Goal: Transaction & Acquisition: Purchase product/service

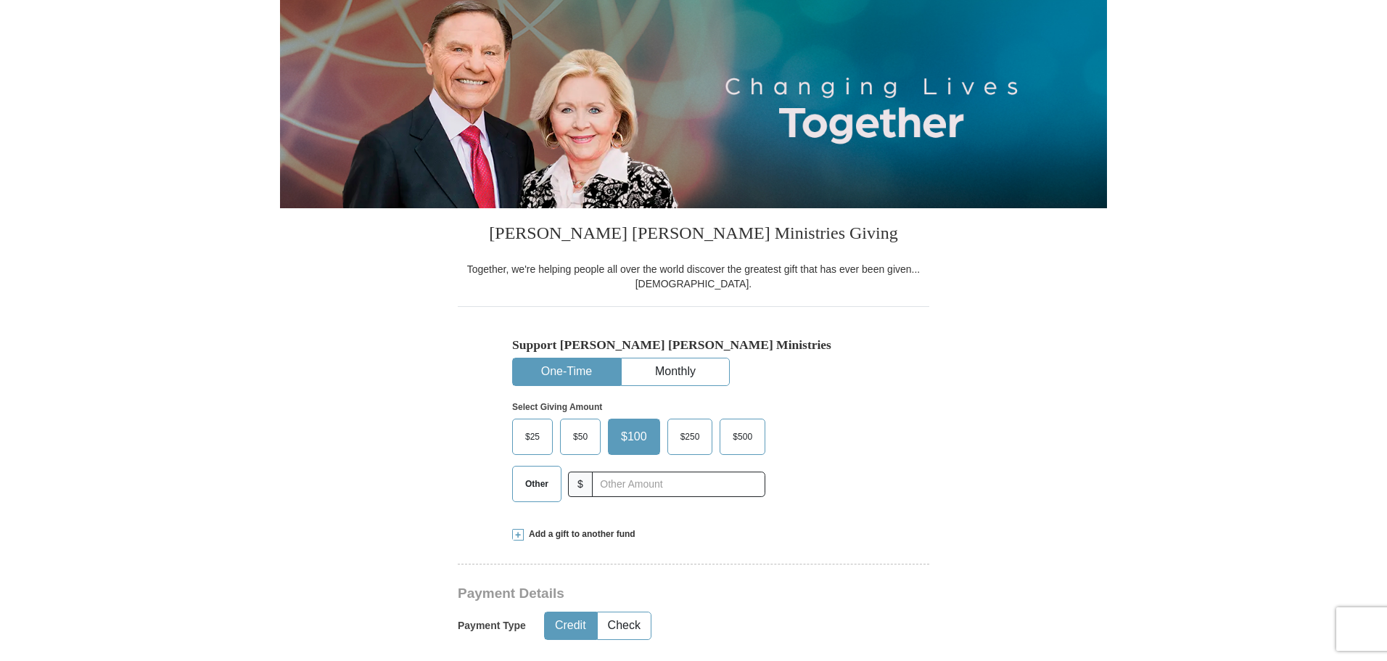
scroll to position [171, 0]
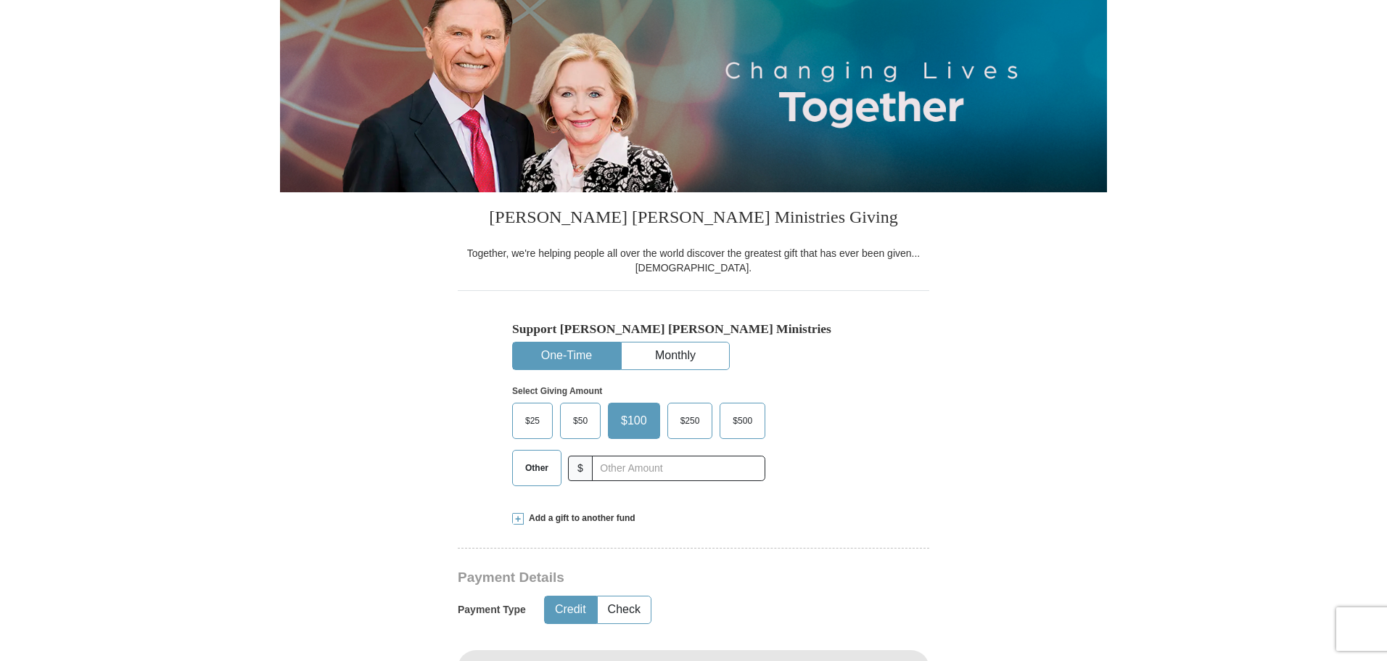
click at [544, 472] on span "Other" at bounding box center [537, 468] width 38 height 22
click at [0, 0] on input "Other" at bounding box center [0, 0] width 0 height 0
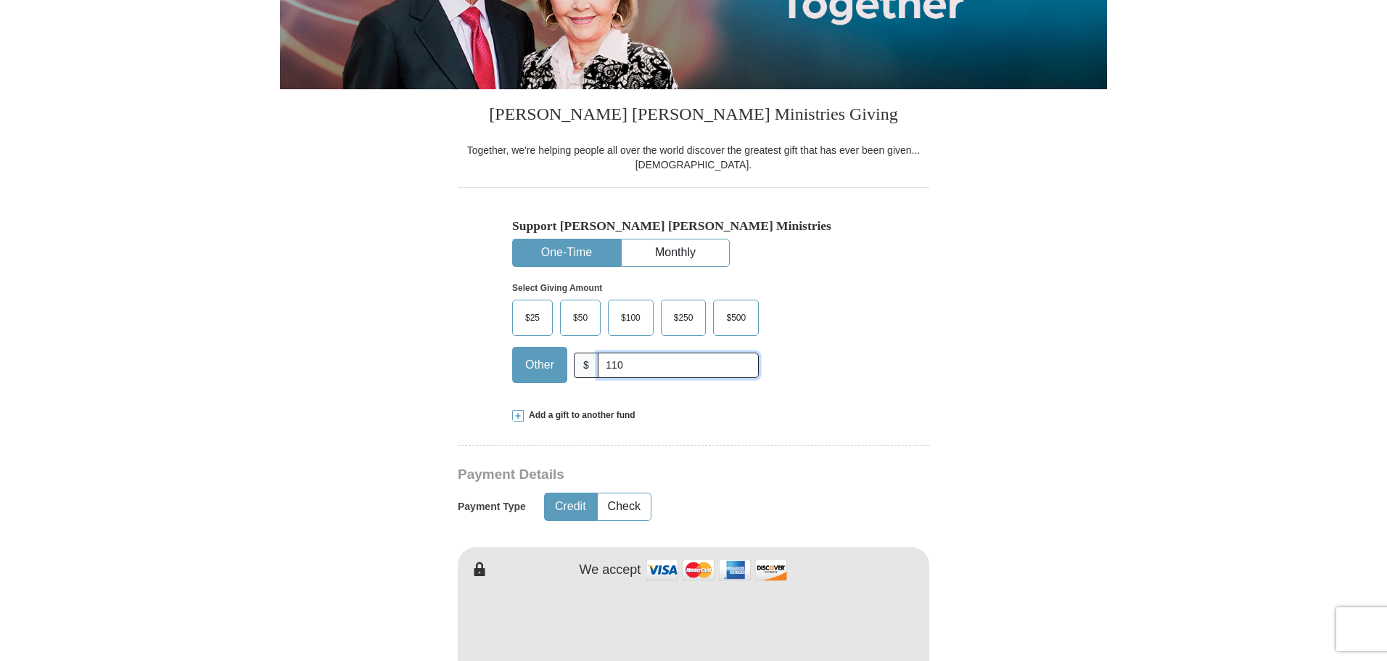
scroll to position [368, 0]
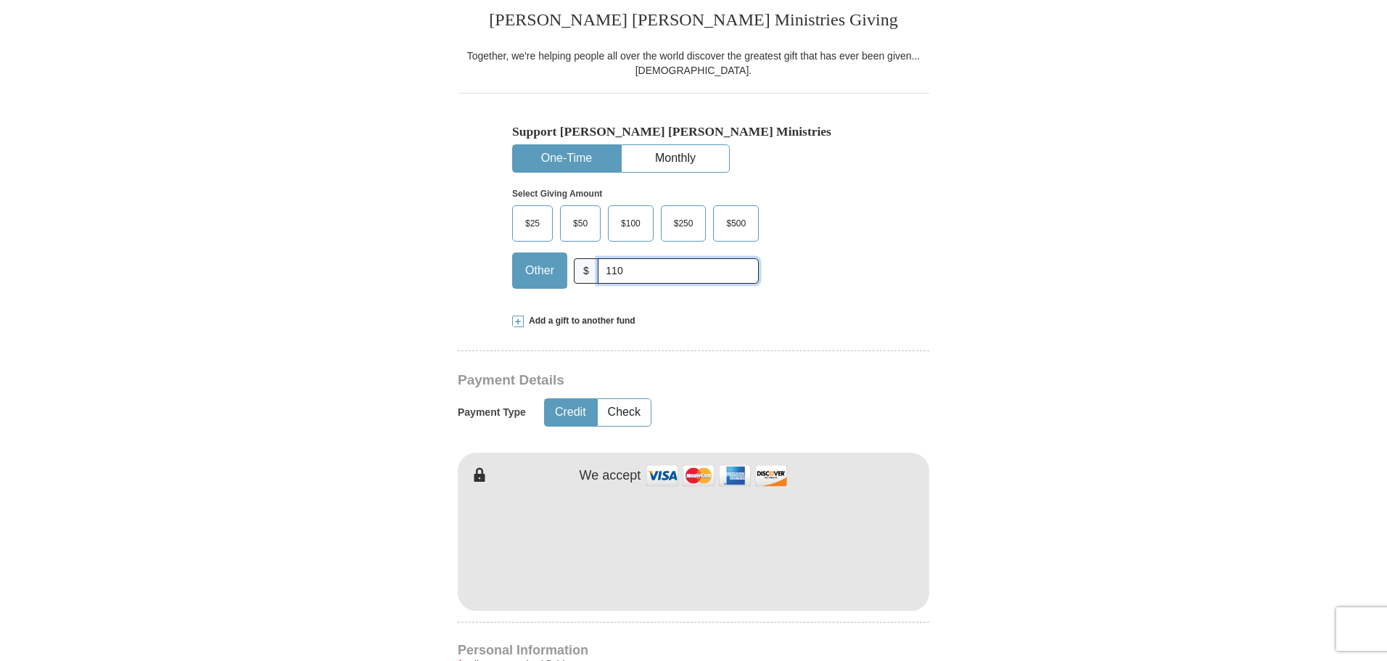
type input "110"
type input "[PERSON_NAME]"
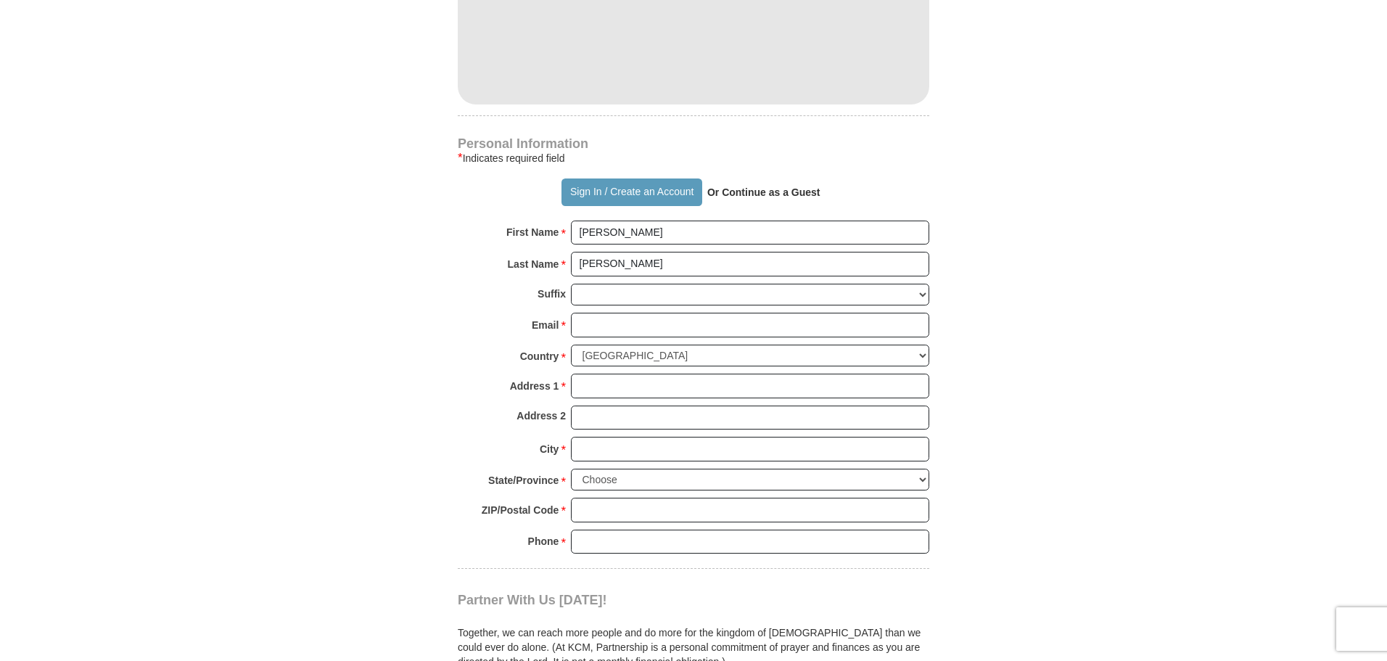
scroll to position [876, 0]
click at [630, 327] on input "Email *" at bounding box center [750, 324] width 358 height 25
type input "[EMAIL_ADDRESS][DOMAIN_NAME]"
type input "1010 [PERSON_NAME]"
type input "Rock Hill"
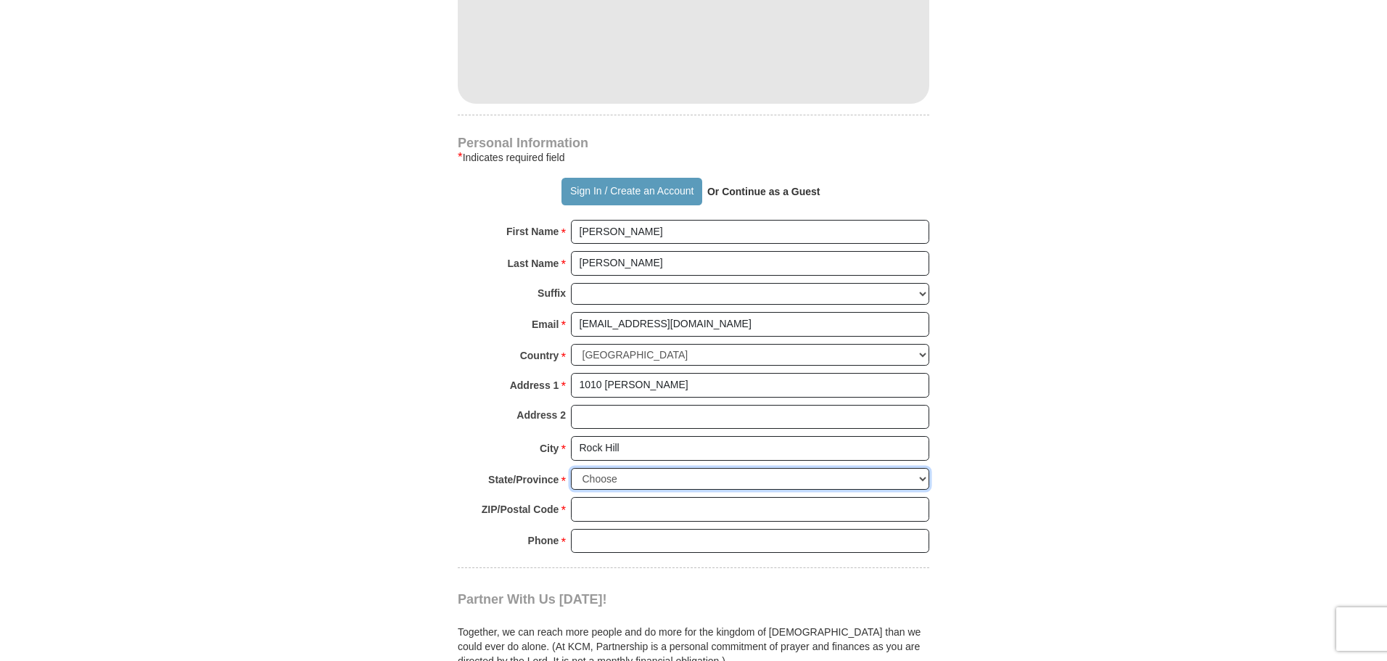
select select "SC"
type input "29732"
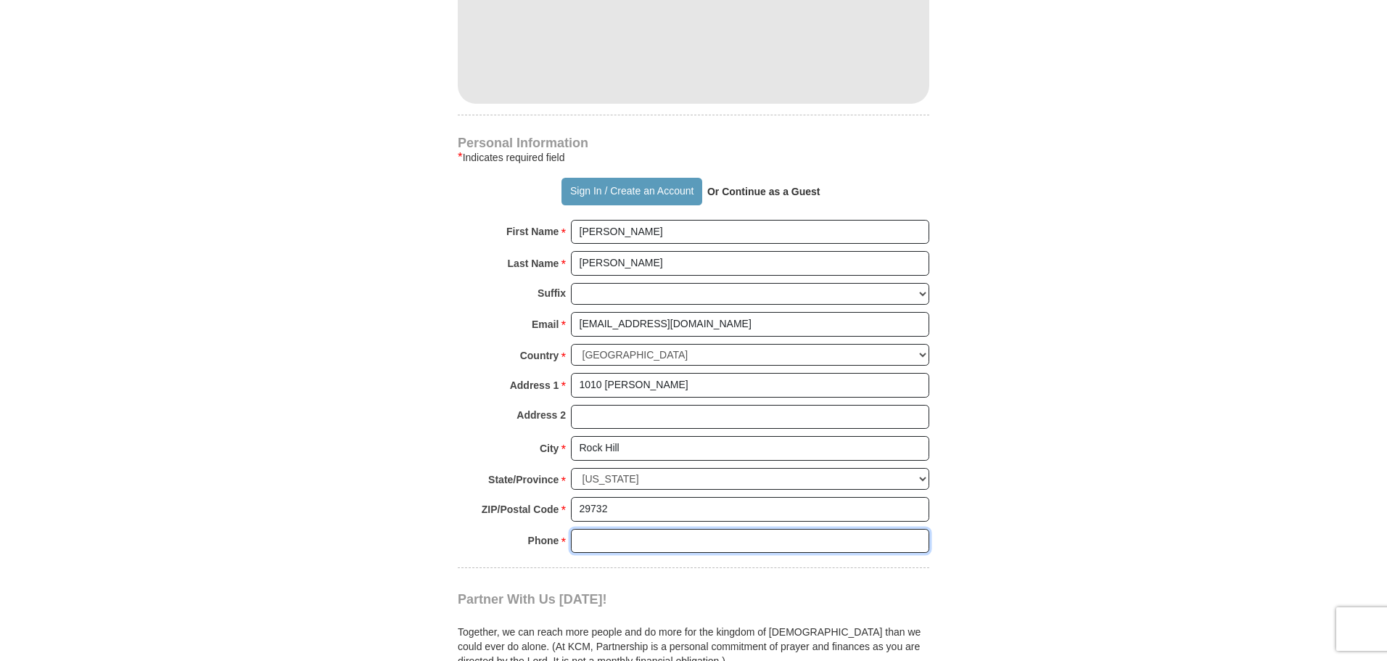
type input "8039842319"
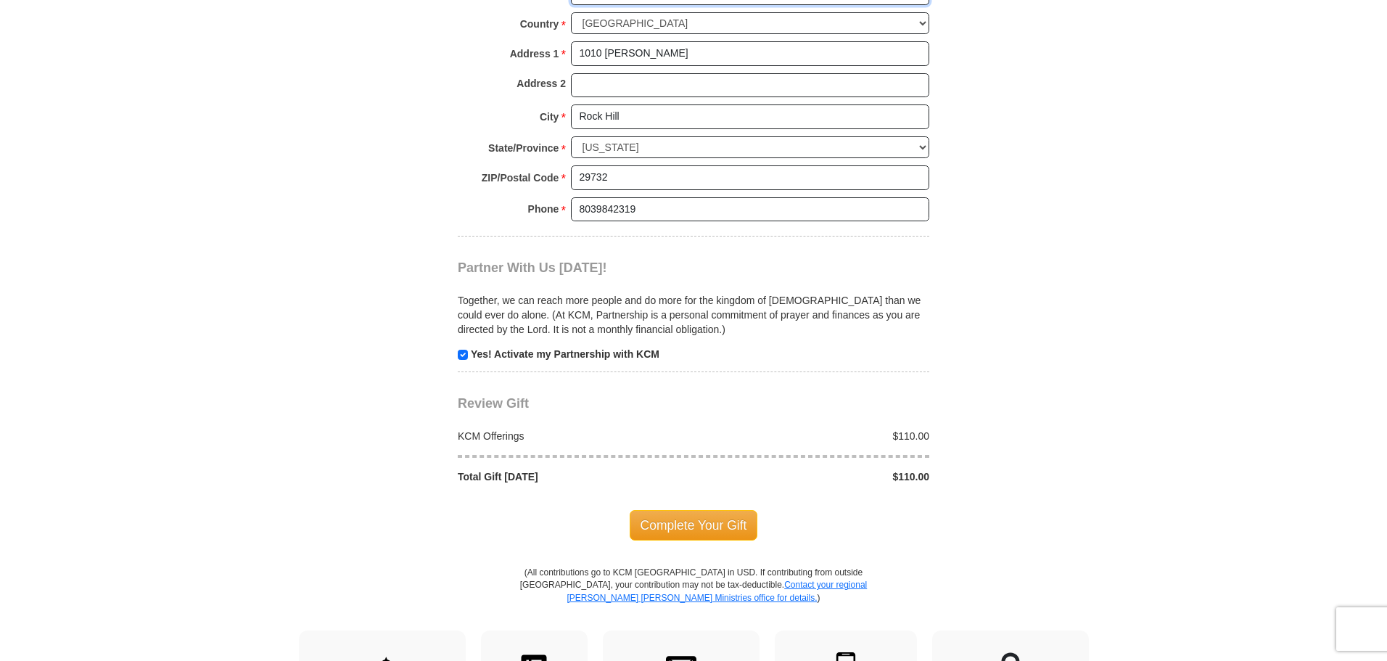
scroll to position [1219, 0]
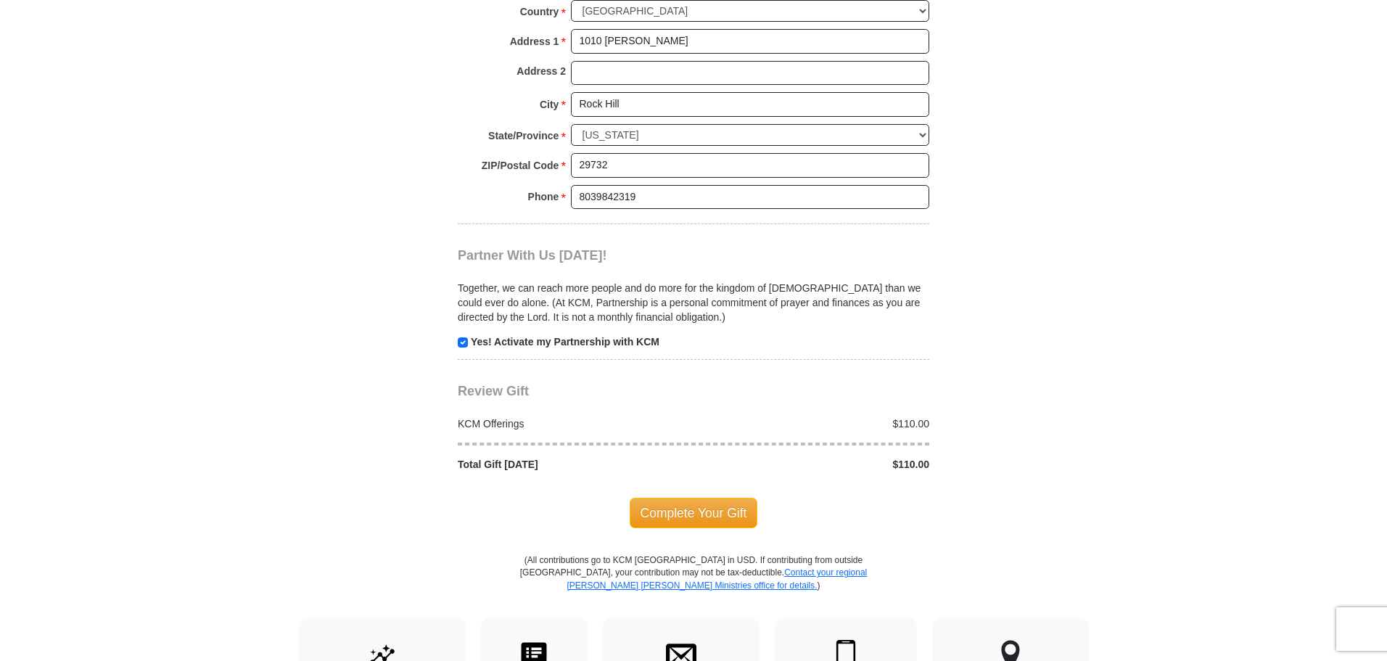
click at [490, 394] on span "Review Gift" at bounding box center [493, 391] width 71 height 15
click at [462, 397] on span "Review Gift" at bounding box center [493, 391] width 71 height 15
click at [698, 512] on span "Complete Your Gift" at bounding box center [694, 513] width 128 height 30
